Goal: Task Accomplishment & Management: Use online tool/utility

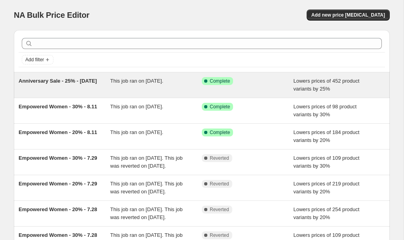
click at [172, 85] on div "This job ran on September 30, 2025." at bounding box center [156, 85] width 92 height 16
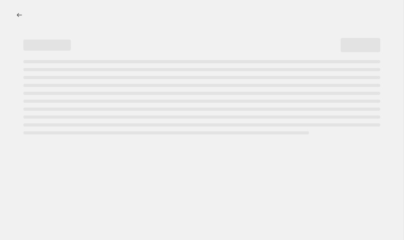
select select "percentage"
select select "collection"
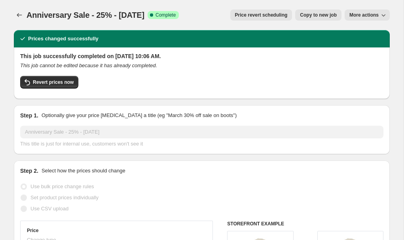
click at [358, 14] on span "More actions" at bounding box center [363, 15] width 29 height 6
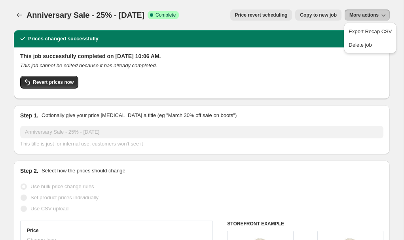
click at [270, 15] on span "Price revert scheduling" at bounding box center [261, 15] width 53 height 6
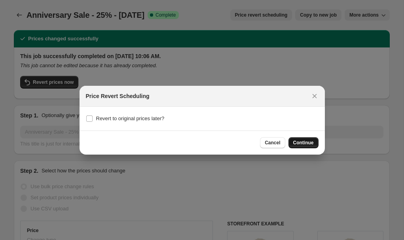
click at [299, 143] on span "Continue" at bounding box center [303, 143] width 21 height 6
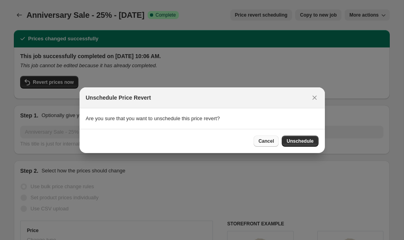
click at [273, 139] on span "Cancel" at bounding box center [265, 141] width 15 height 6
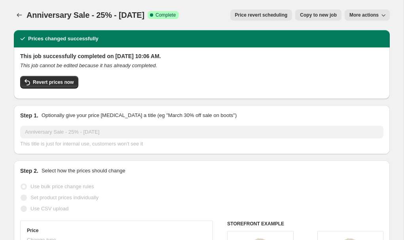
click at [235, 17] on span "Price revert scheduling" at bounding box center [261, 15] width 53 height 6
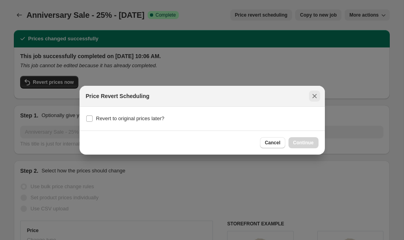
click at [317, 96] on icon "Close" at bounding box center [314, 96] width 8 height 8
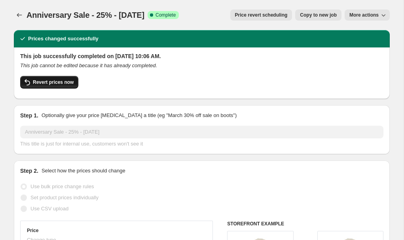
click at [38, 81] on span "Revert prices now" at bounding box center [53, 82] width 41 height 6
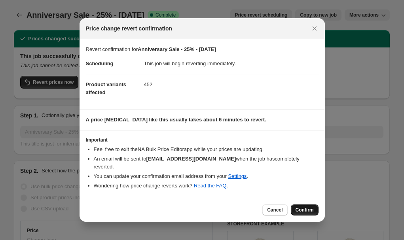
click at [302, 210] on span "Confirm" at bounding box center [304, 210] width 18 height 6
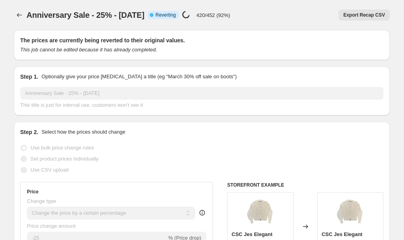
select select "percentage"
select select "collection"
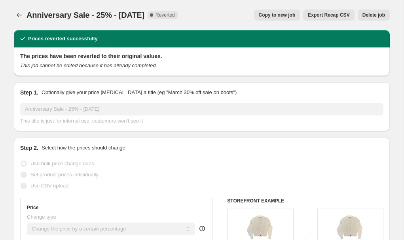
click at [279, 15] on span "Copy to new job" at bounding box center [277, 15] width 37 height 6
select select "percentage"
select select "collection"
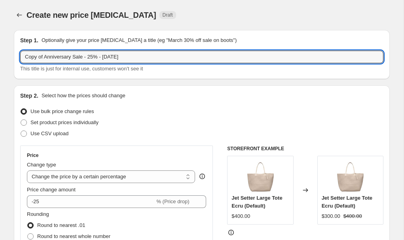
drag, startPoint x: 44, startPoint y: 57, endPoint x: 2, endPoint y: 57, distance: 41.9
click at [90, 58] on input "Anniversary Sale - 25% - 9.30.25" at bounding box center [201, 57] width 363 height 13
click at [99, 59] on input "Anniversary Sale - 25% - 10.30.25" at bounding box center [201, 57] width 363 height 13
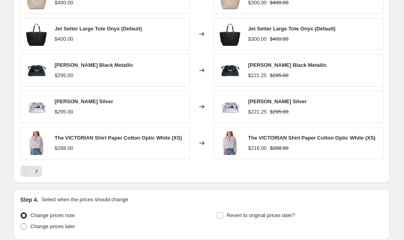
scroll to position [658, 0]
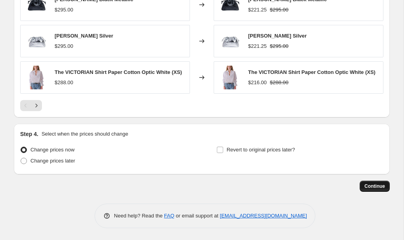
type input "Anniversary Sale - 25% - 10.1.25"
click at [384, 187] on span "Continue" at bounding box center [374, 186] width 21 height 6
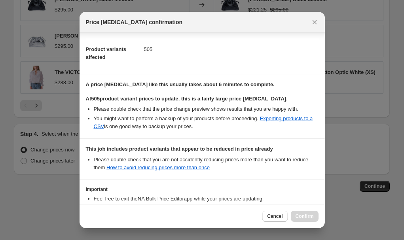
scroll to position [144, 0]
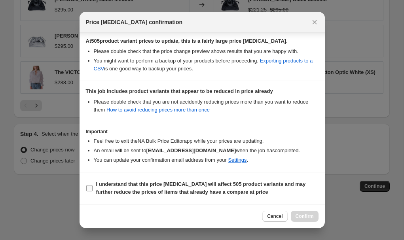
click at [234, 189] on b "I understand that this price change job will affect 505 product variants and ma…" at bounding box center [201, 188] width 210 height 14
click at [92, 189] on input "I understand that this price change job will affect 505 product variants and ma…" at bounding box center [89, 188] width 6 height 6
checkbox input "true"
click at [296, 214] on span "Confirm" at bounding box center [304, 216] width 18 height 6
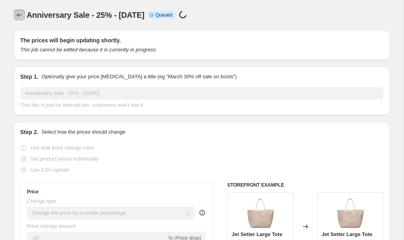
click at [19, 16] on icon "Price change jobs" at bounding box center [19, 15] width 8 height 8
